Goal: Find specific page/section: Find specific page/section

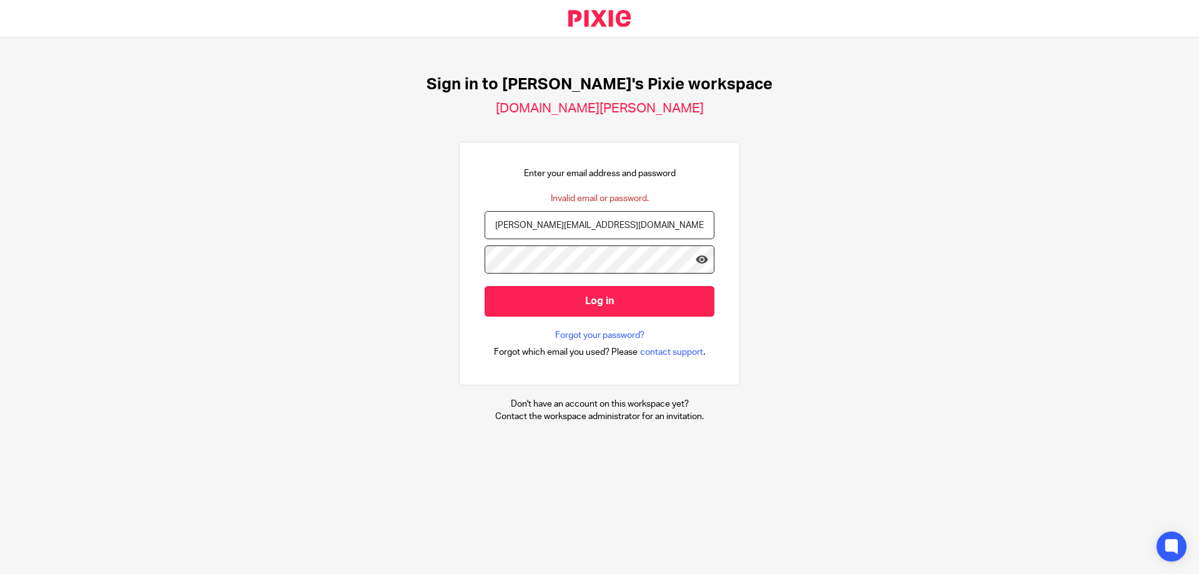
click at [575, 299] on input "Log in" at bounding box center [600, 301] width 230 height 31
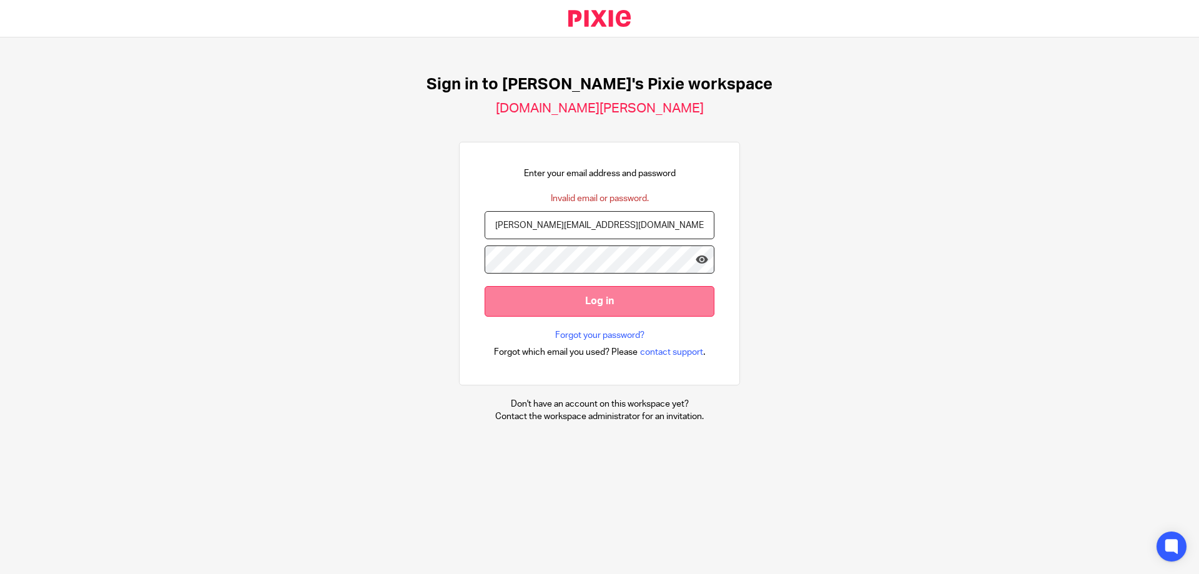
click at [587, 301] on input "Log in" at bounding box center [600, 301] width 230 height 31
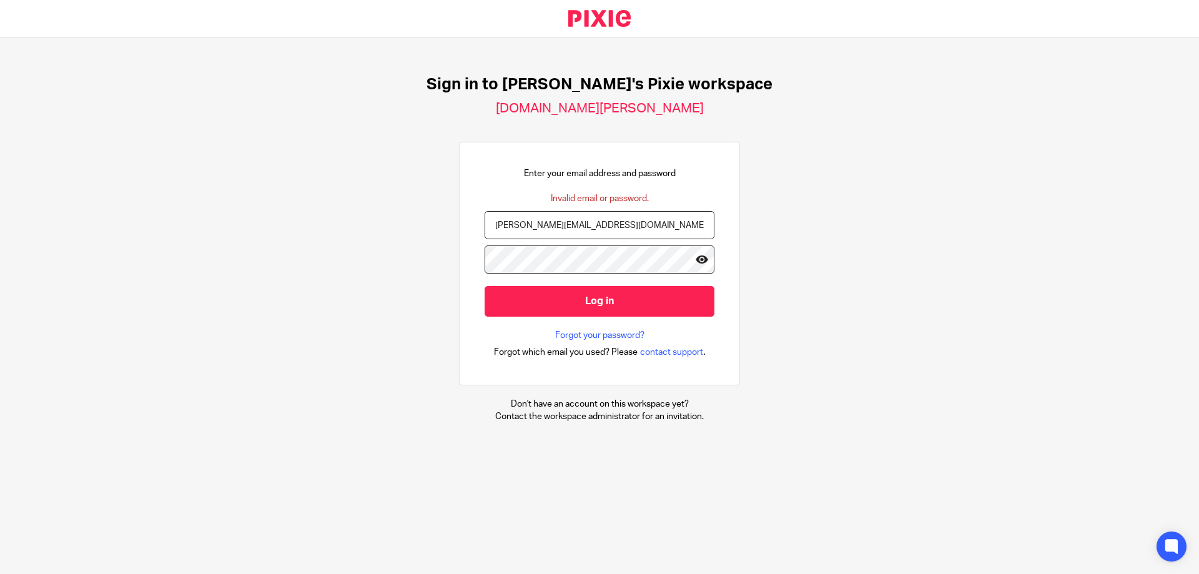
click at [698, 257] on icon at bounding box center [702, 259] width 12 height 12
click at [696, 259] on icon at bounding box center [702, 259] width 12 height 12
click at [696, 260] on icon at bounding box center [702, 259] width 12 height 12
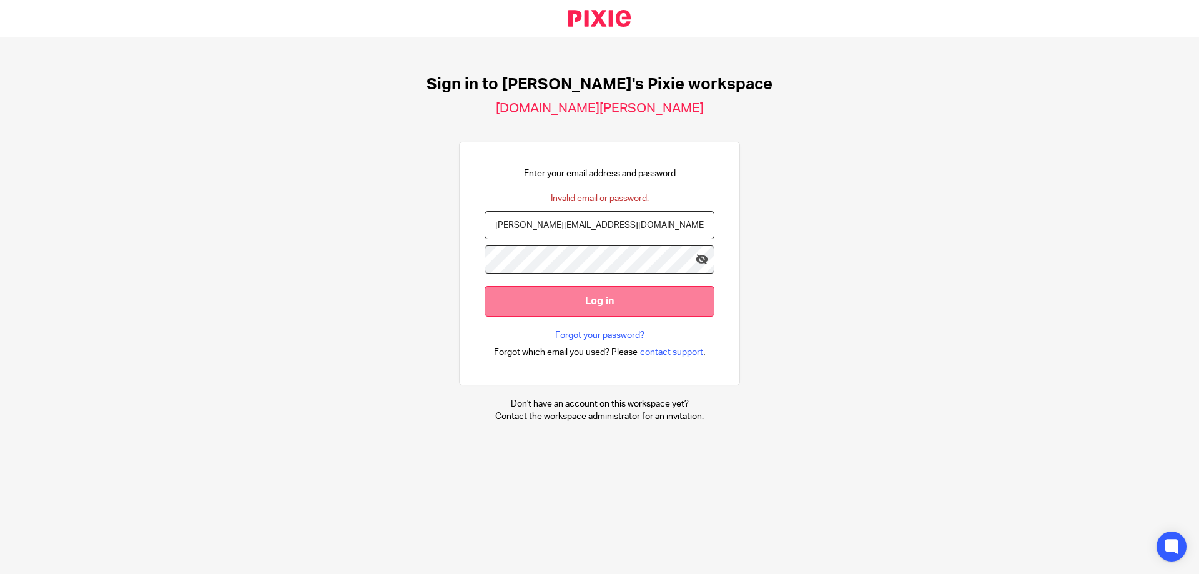
click at [576, 302] on input "Log in" at bounding box center [600, 301] width 230 height 31
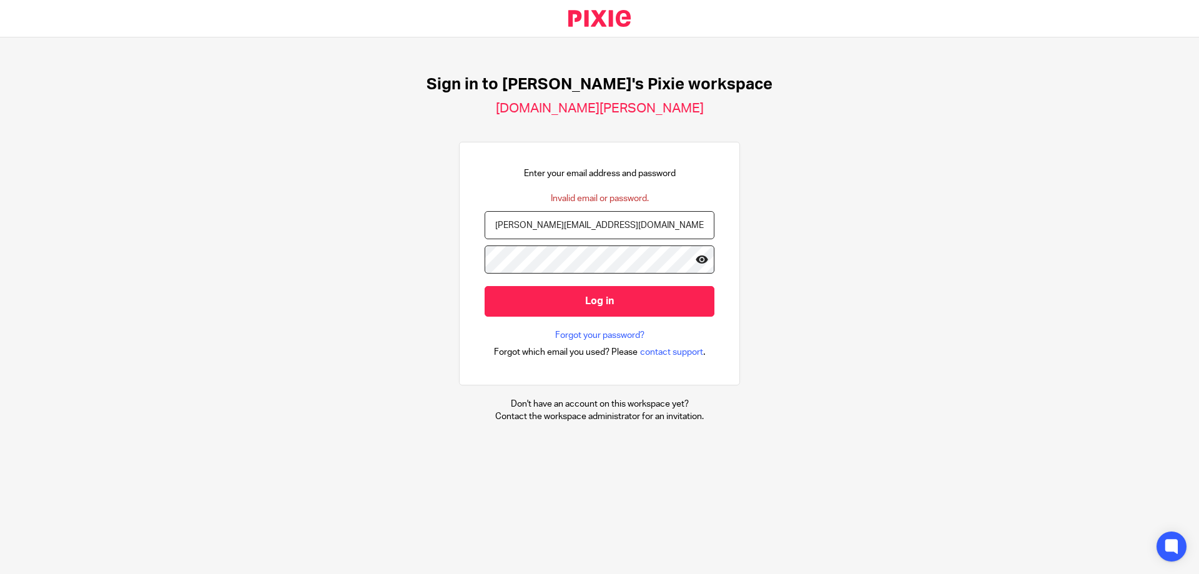
click at [696, 263] on icon at bounding box center [702, 259] width 12 height 12
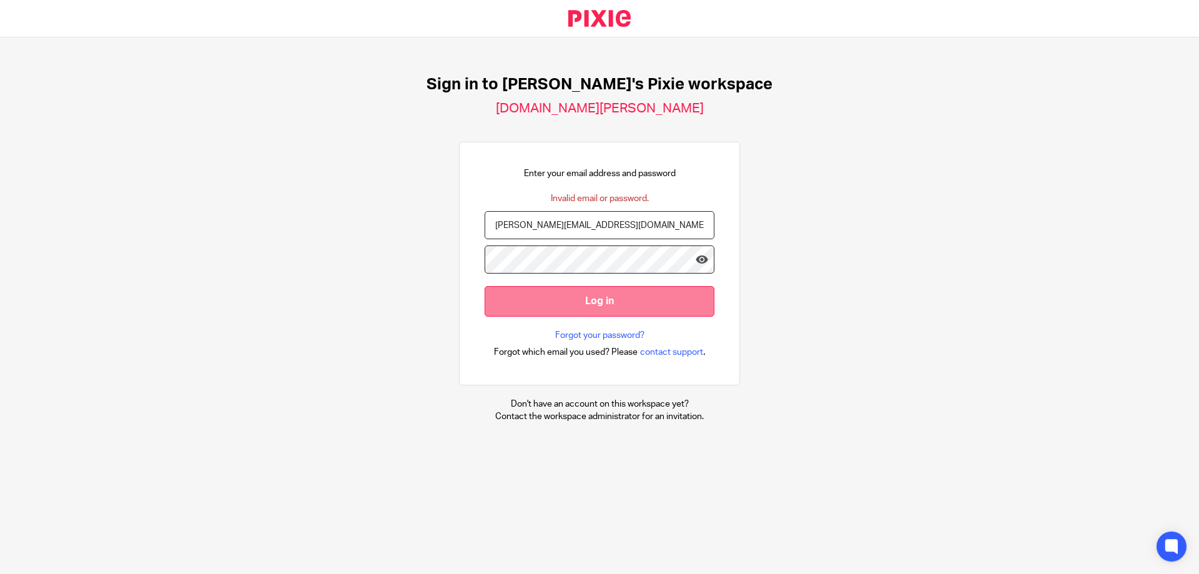
click at [598, 293] on input "Log in" at bounding box center [600, 301] width 230 height 31
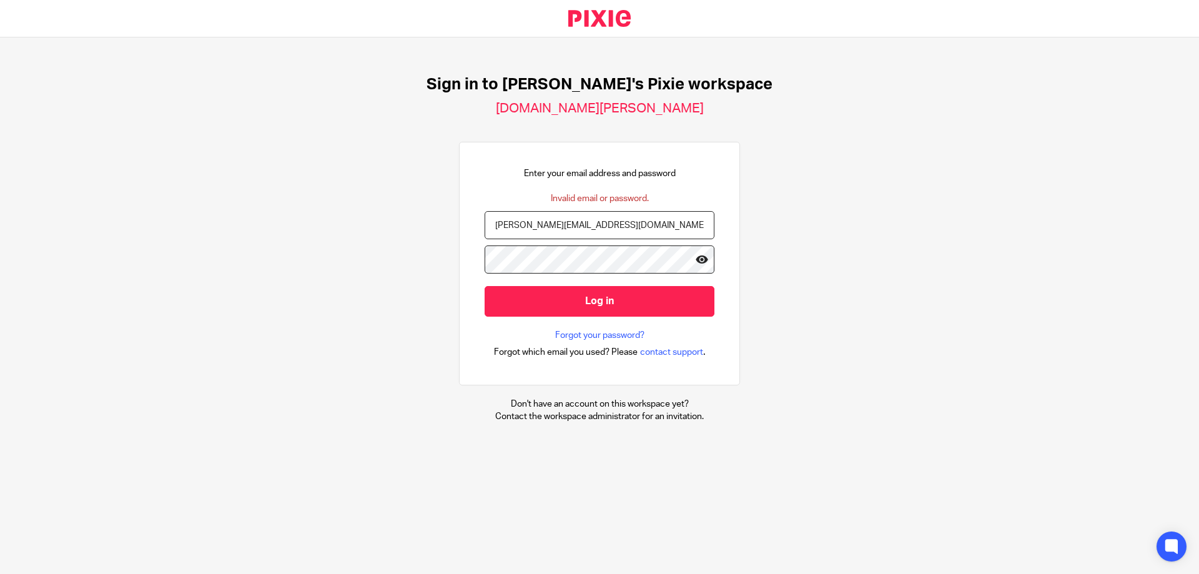
click at [696, 260] on icon at bounding box center [702, 259] width 12 height 12
click at [696, 262] on icon at bounding box center [702, 259] width 12 height 12
click at [589, 228] on input "[PERSON_NAME][EMAIL_ADDRESS][DOMAIN_NAME]" at bounding box center [600, 225] width 230 height 28
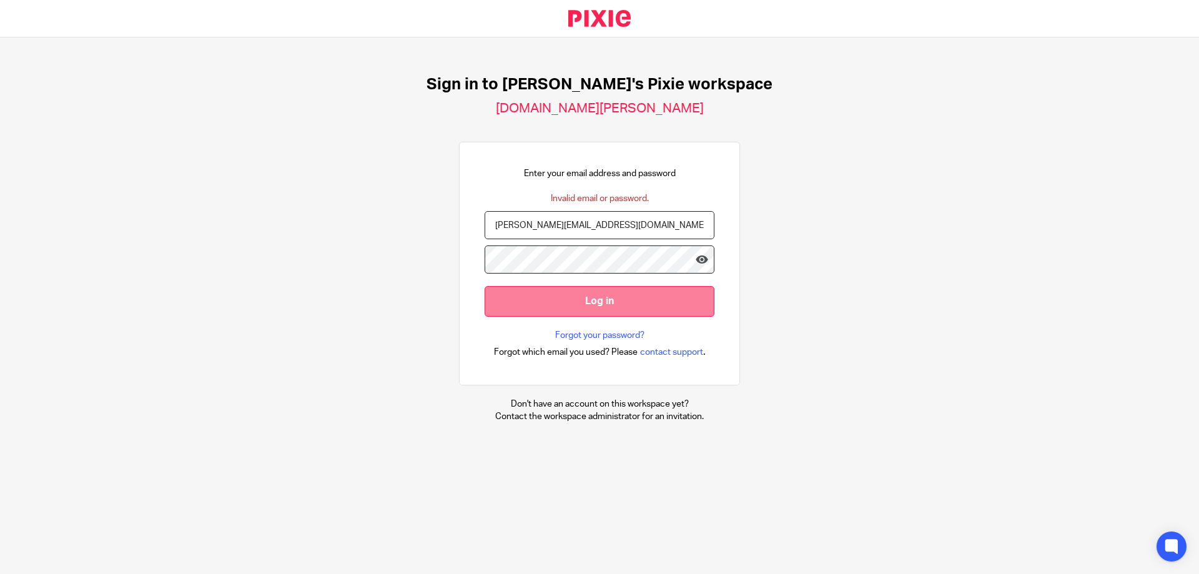
click at [598, 296] on input "Log in" at bounding box center [600, 301] width 230 height 31
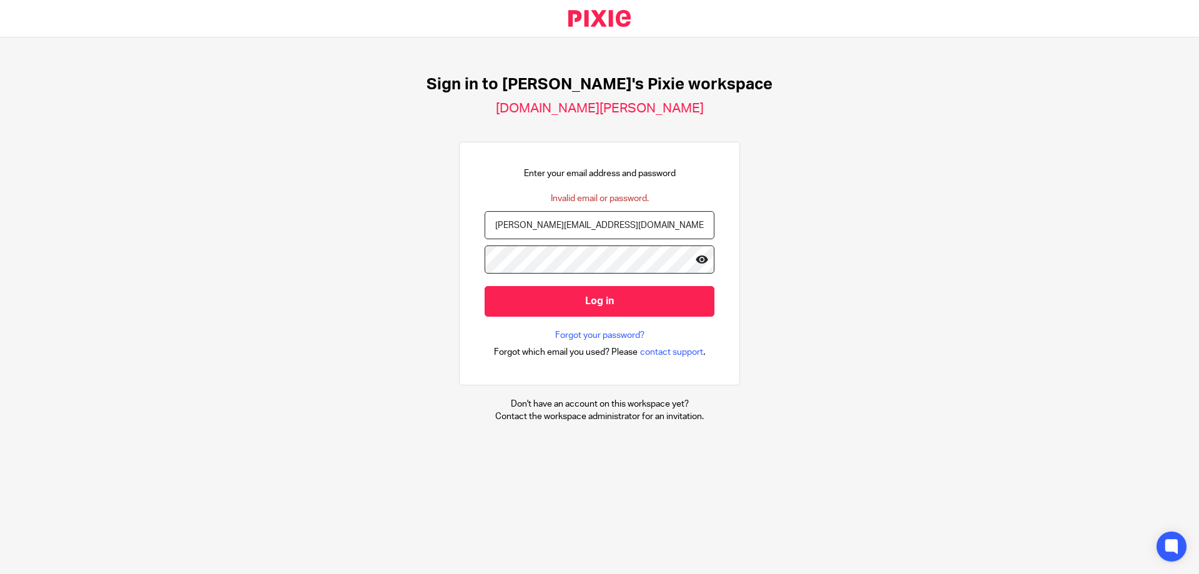
click at [697, 258] on icon at bounding box center [702, 259] width 12 height 12
click at [697, 255] on icon at bounding box center [702, 259] width 12 height 12
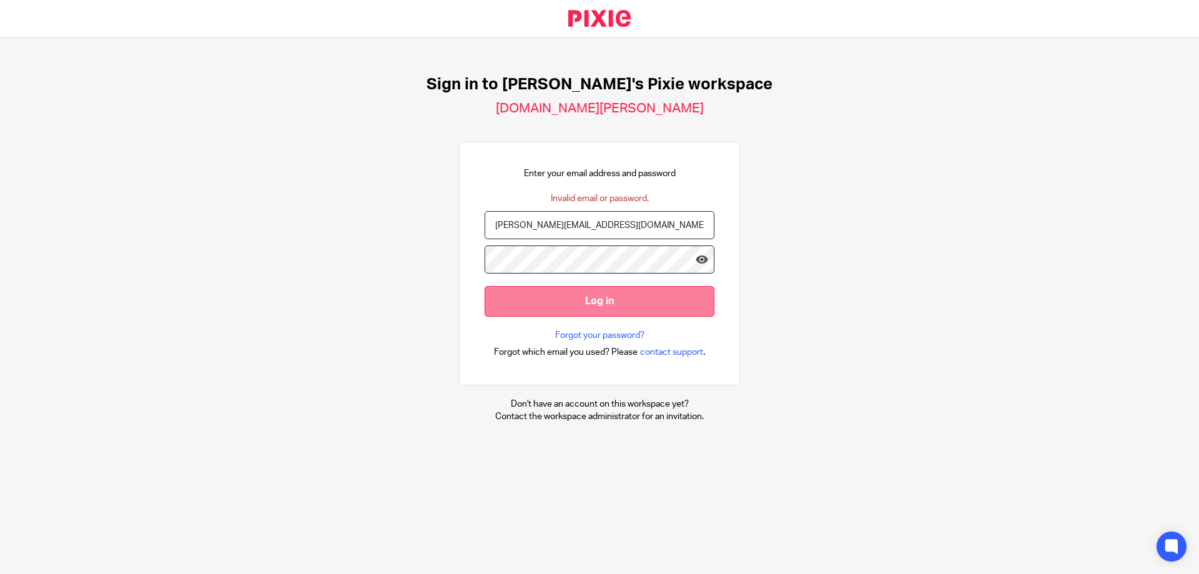
click at [609, 309] on input "Log in" at bounding box center [600, 301] width 230 height 31
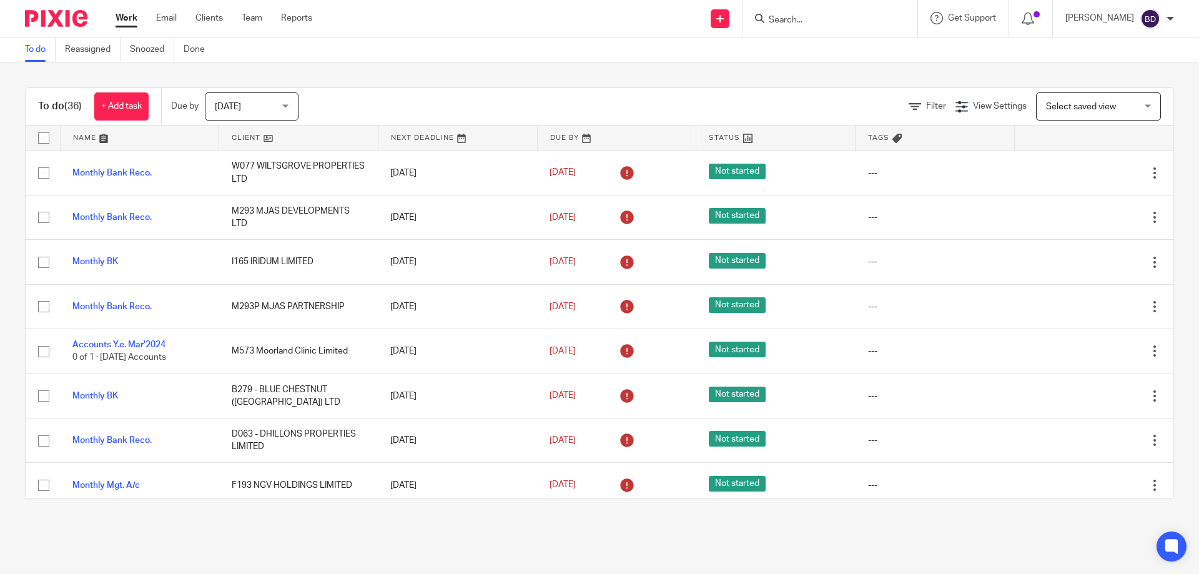
click at [777, 22] on input "Search" at bounding box center [823, 20] width 112 height 11
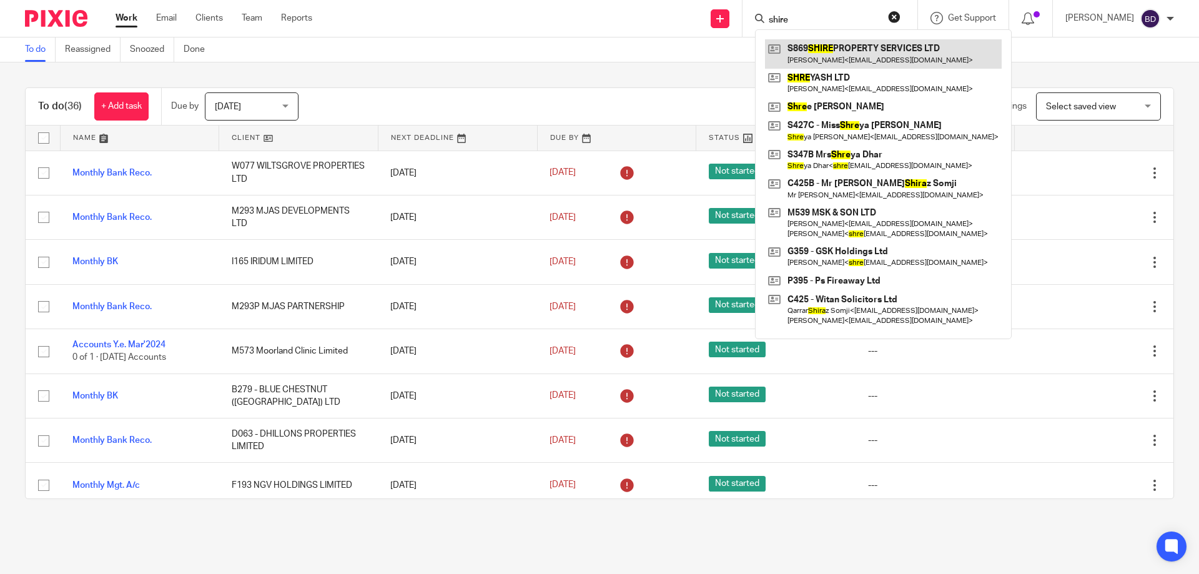
type input "shire"
click at [847, 46] on link at bounding box center [883, 53] width 237 height 29
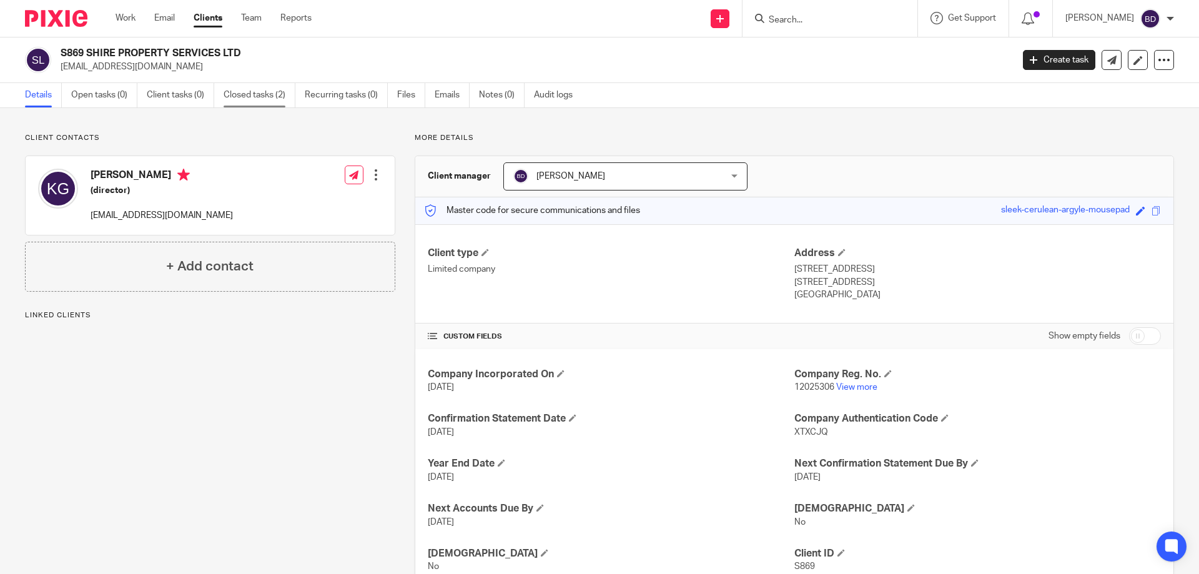
click at [253, 100] on link "Closed tasks (2)" at bounding box center [260, 95] width 72 height 24
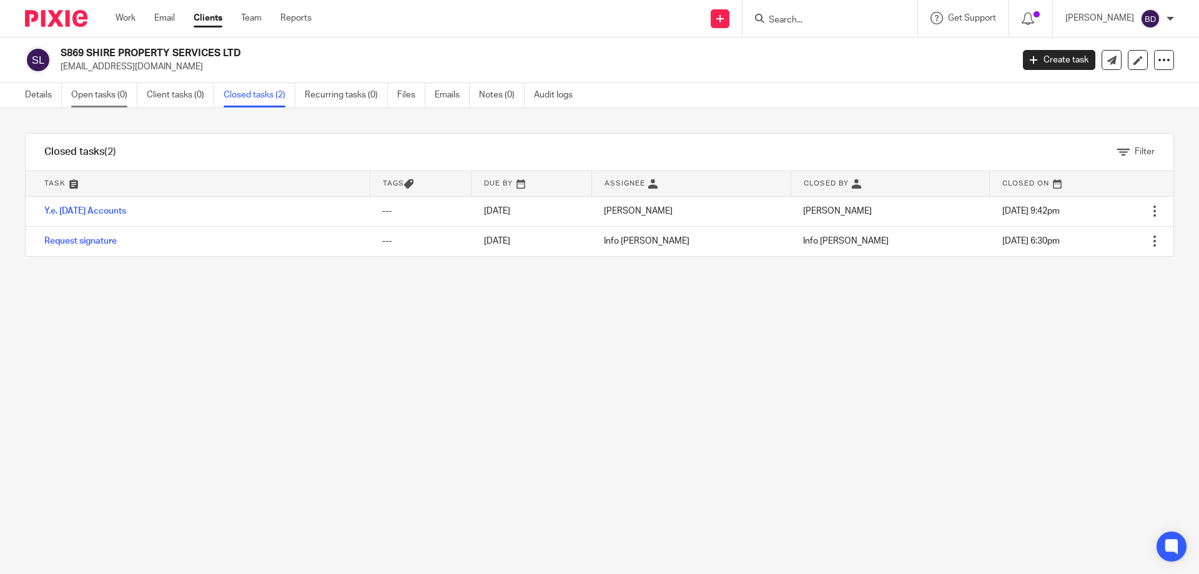
click at [108, 91] on link "Open tasks (0)" at bounding box center [104, 95] width 66 height 24
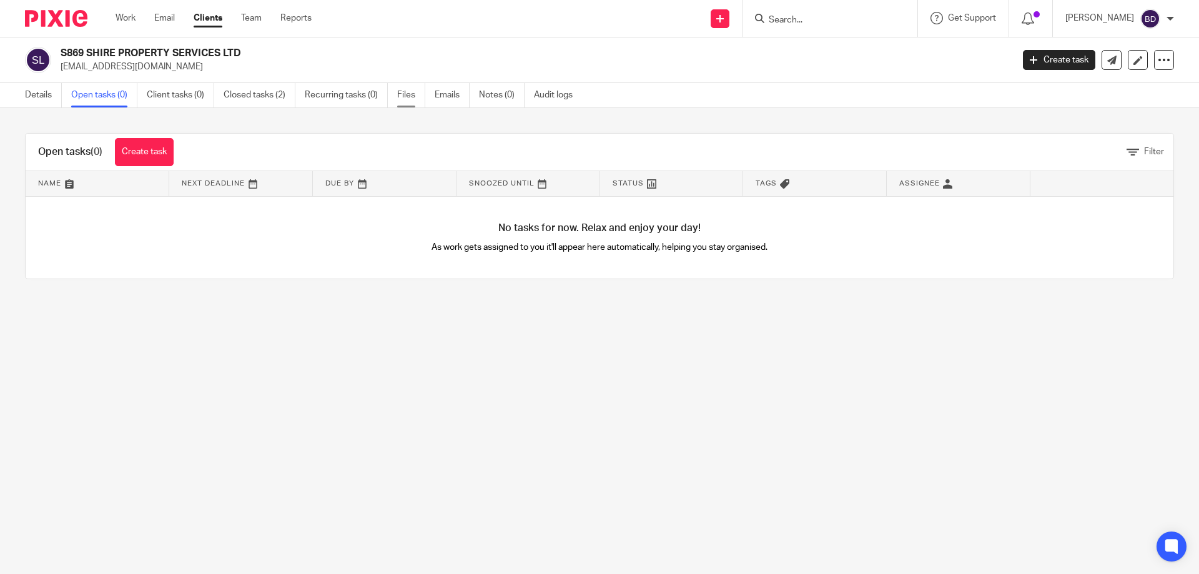
click at [405, 92] on link "Files" at bounding box center [411, 95] width 28 height 24
click at [801, 19] on input "Search" at bounding box center [823, 20] width 112 height 11
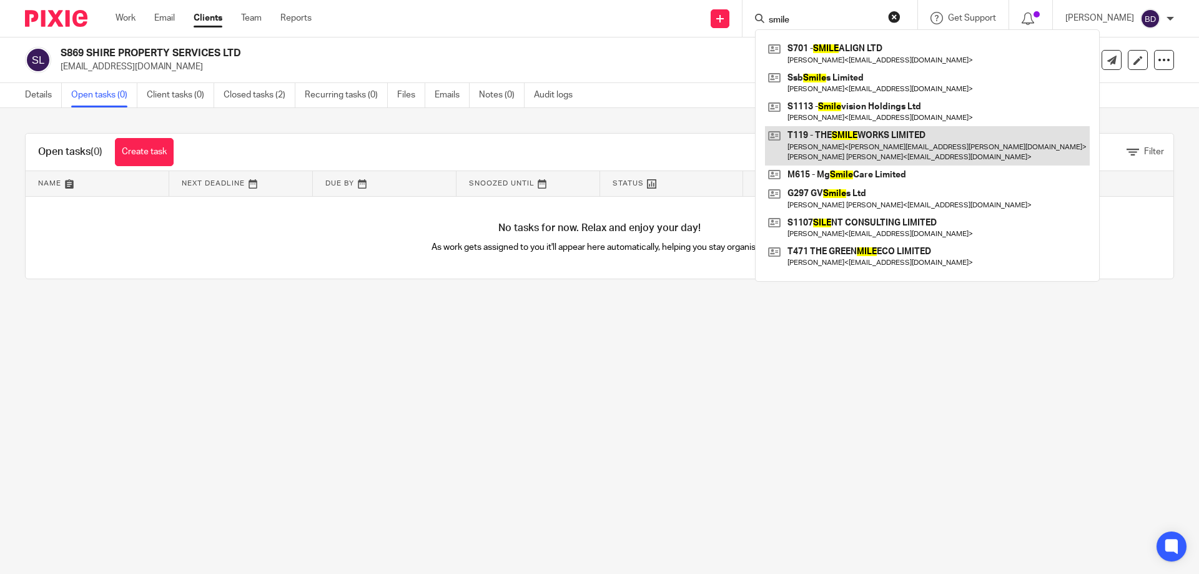
type input "smile"
click at [857, 141] on link at bounding box center [927, 145] width 325 height 39
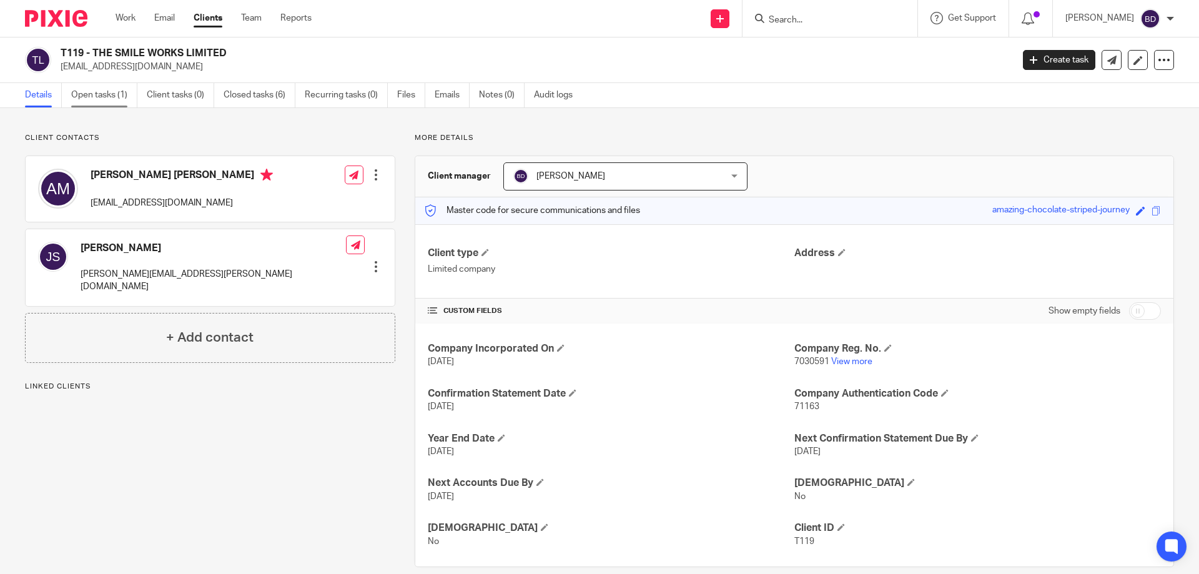
click at [111, 90] on link "Open tasks (1)" at bounding box center [104, 95] width 66 height 24
